Goal: Communication & Community: Answer question/provide support

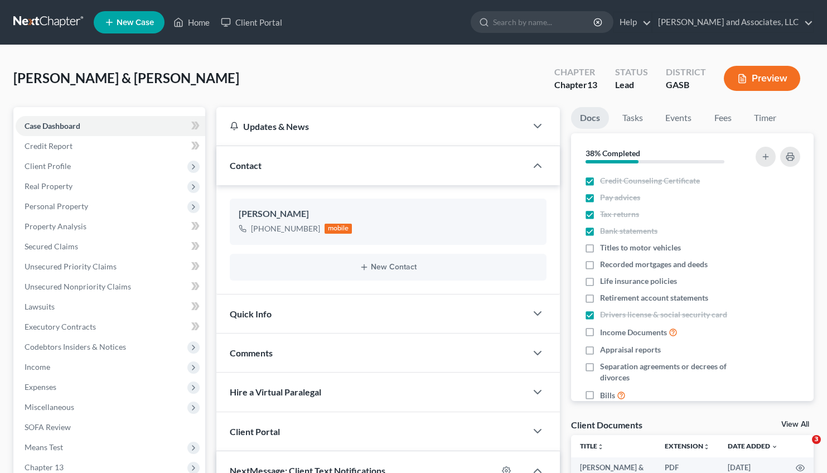
select select "0"
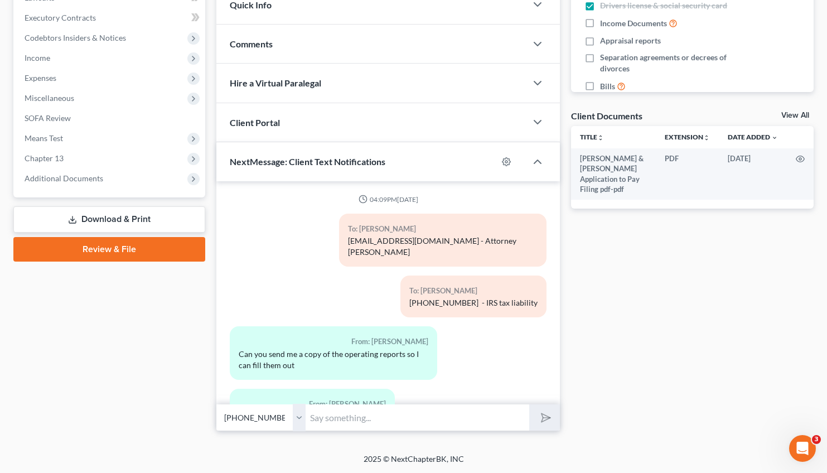
scroll to position [3177, 0]
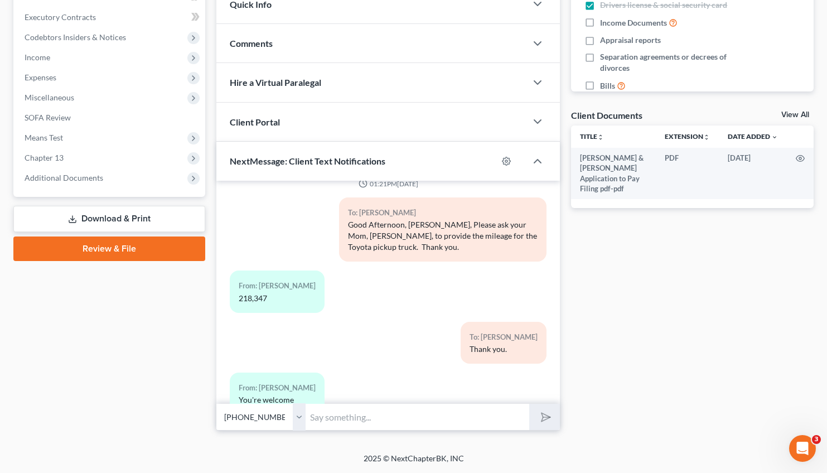
click at [350, 407] on input "text" at bounding box center [418, 416] width 224 height 27
type input "[PERSON_NAME], I will be following up with you and your husband over the weeken…"
click at [546, 416] on icon "submit" at bounding box center [544, 418] width 16 height 16
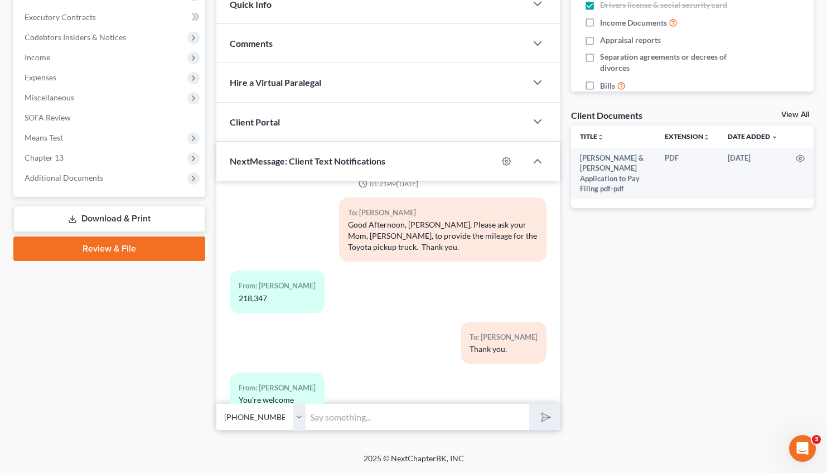
click at [430, 417] on input "text" at bounding box center [418, 416] width 224 height 27
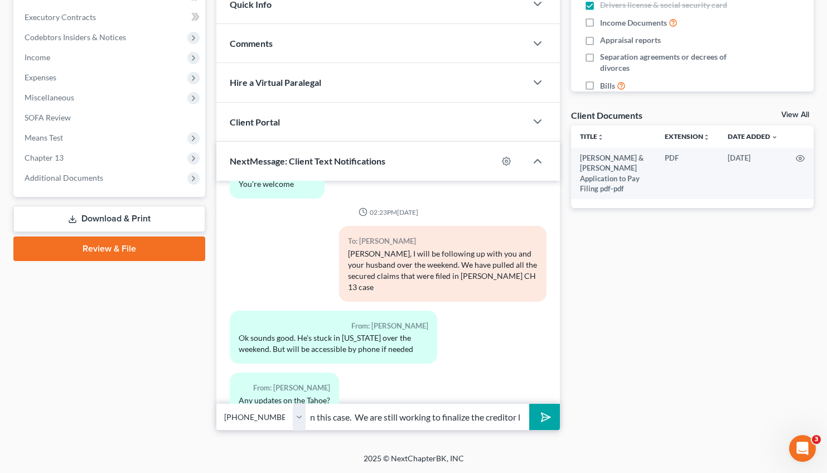
scroll to position [0, 368]
type input "for my review. He has a lot of Affirm claims that will also have to be added as…"
click at [543, 419] on icon "submit" at bounding box center [544, 418] width 16 height 16
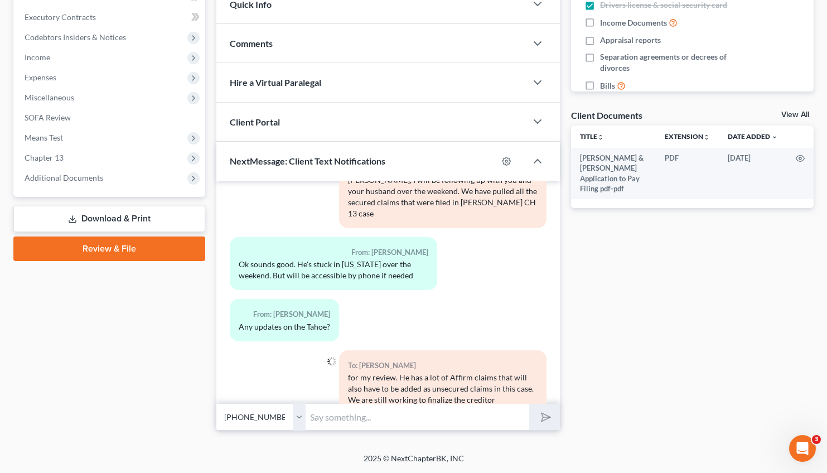
click at [393, 419] on input "text" at bounding box center [418, 416] width 224 height 27
type input "list and calculate the plan payment. You should have a case number [DATE] once …"
click at [529, 404] on button "submit" at bounding box center [544, 417] width 31 height 26
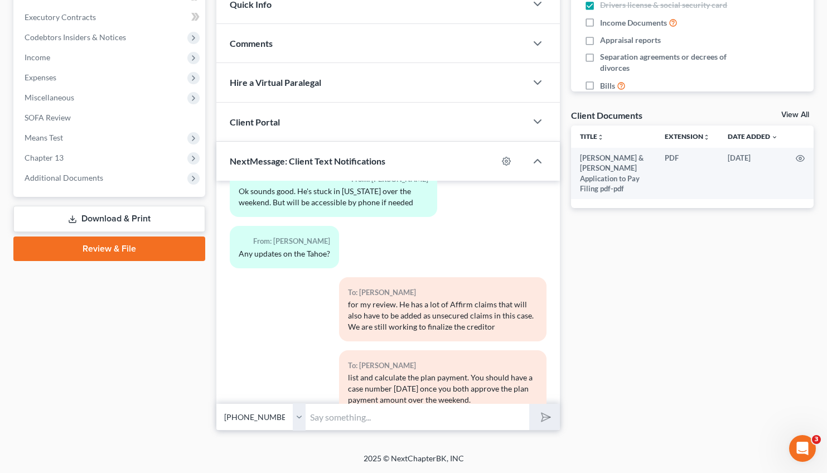
scroll to position [3591, 0]
